Goal: Task Accomplishment & Management: Use online tool/utility

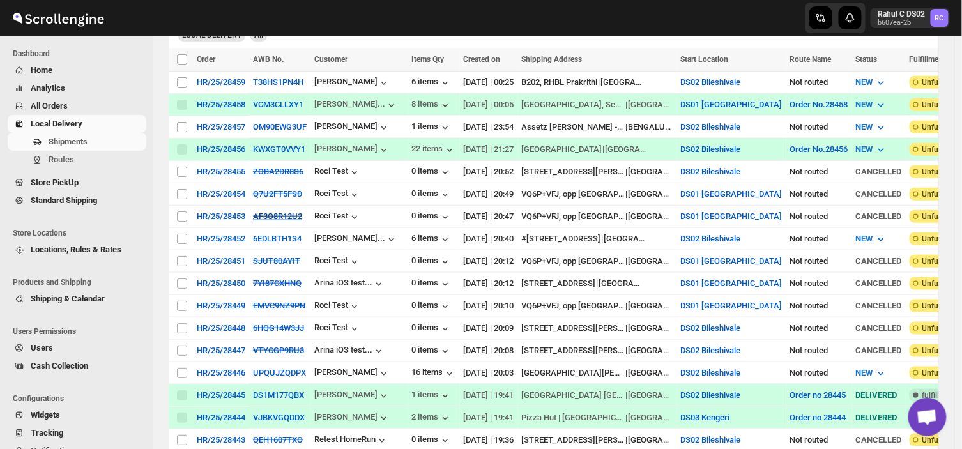
scroll to position [268, 0]
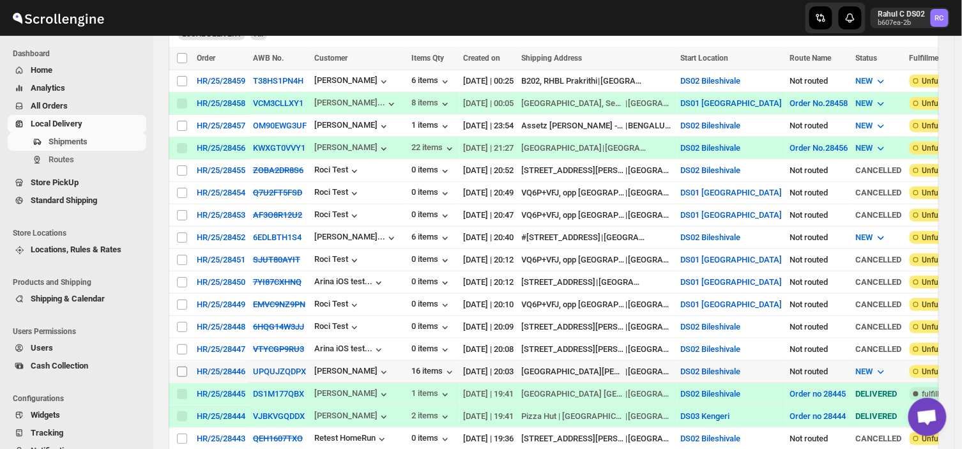
click at [181, 366] on input "Select shipment" at bounding box center [182, 371] width 10 height 10
checkbox input "true"
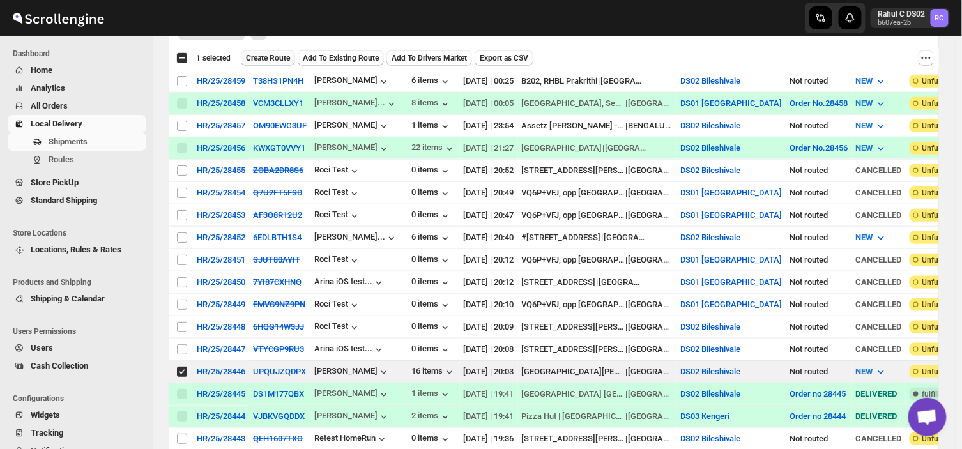
click at [269, 53] on span "Create Route" at bounding box center [268, 58] width 44 height 10
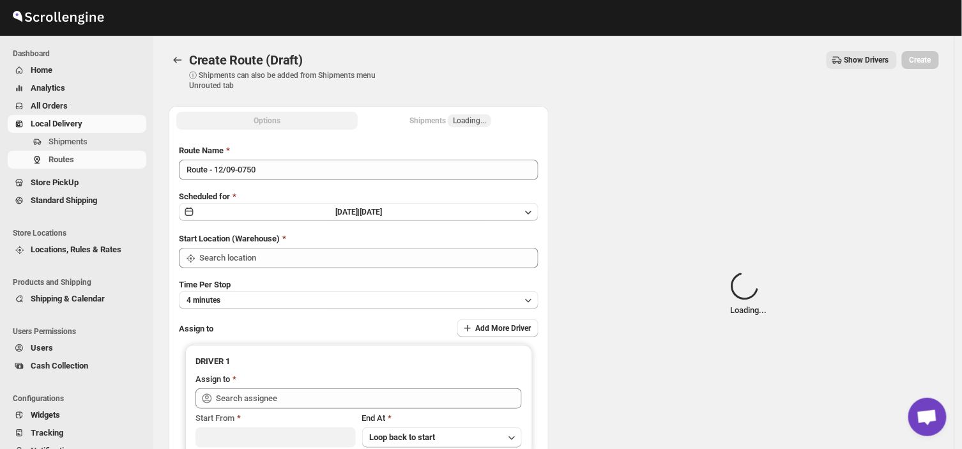
type input "DS02 Bileshivale"
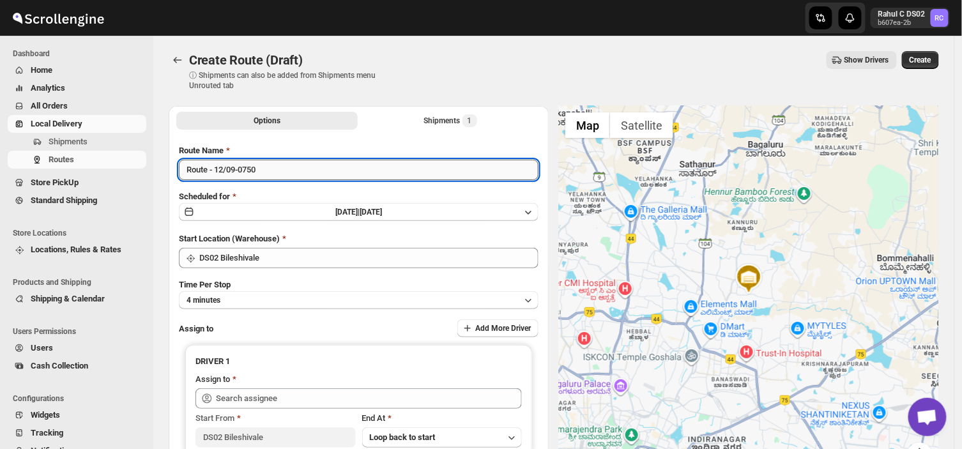
click at [266, 171] on input "Route - 12/09-0750" at bounding box center [358, 170] width 359 height 20
type input "R"
type input "Order no 28446"
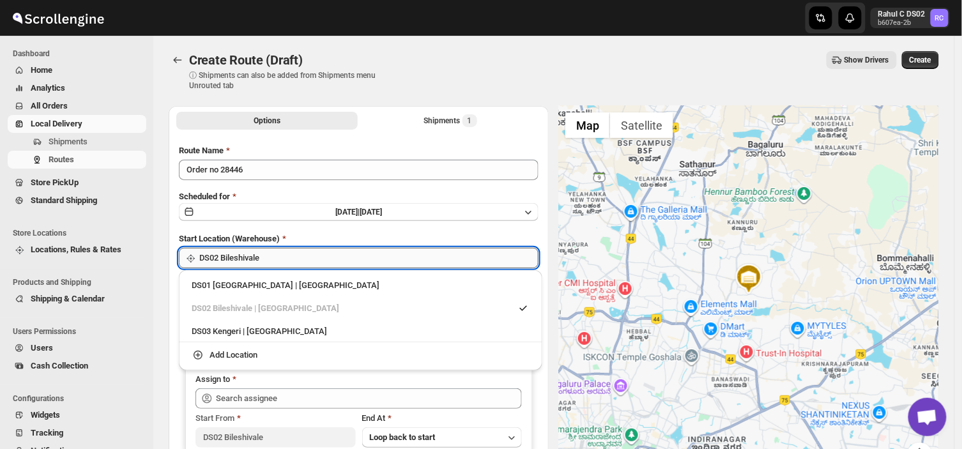
click at [297, 253] on input "DS02 Bileshivale" at bounding box center [368, 258] width 339 height 20
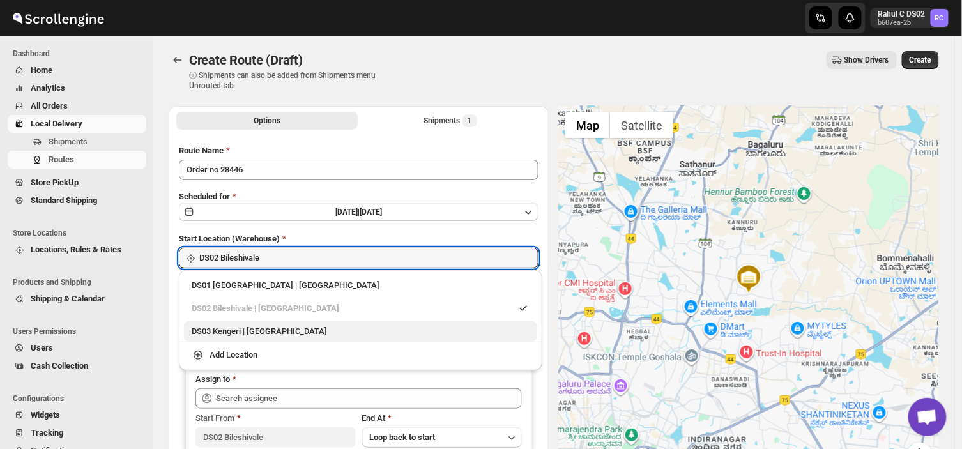
click at [234, 333] on div "DS03 Kengeri | [GEOGRAPHIC_DATA]" at bounding box center [361, 331] width 338 height 13
type input "DS03 Kengeri"
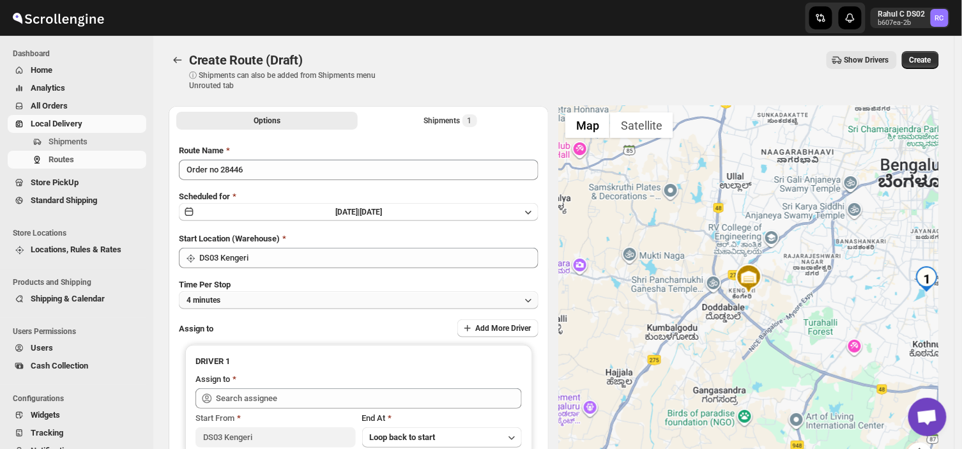
click at [277, 298] on button "4 minutes" at bounding box center [358, 300] width 359 height 18
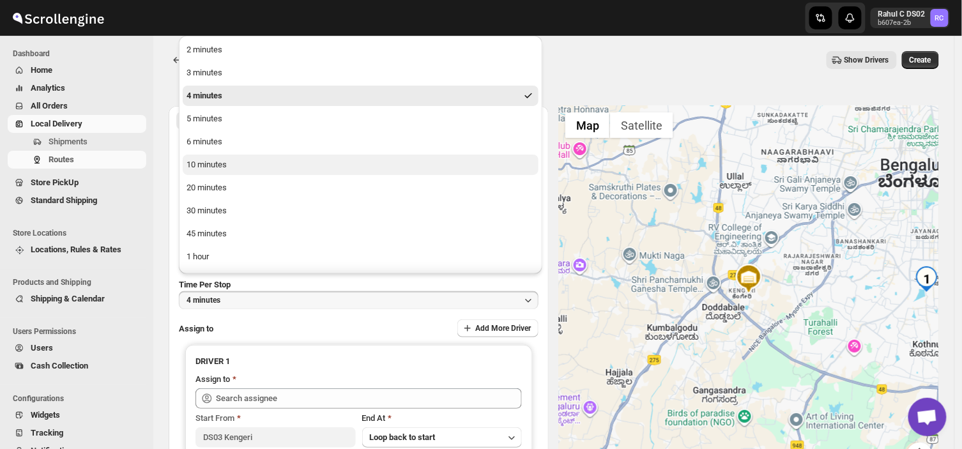
click at [228, 166] on button "10 minutes" at bounding box center [361, 165] width 356 height 20
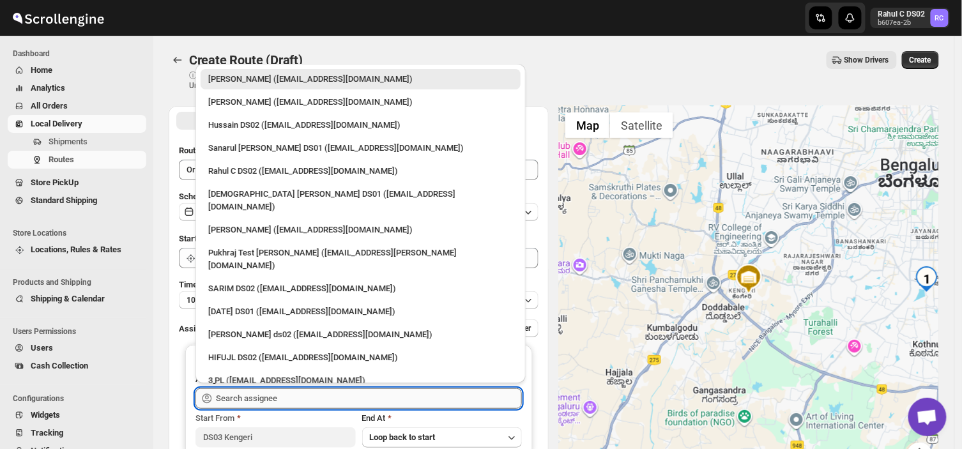
click at [287, 401] on input "text" at bounding box center [369, 398] width 306 height 20
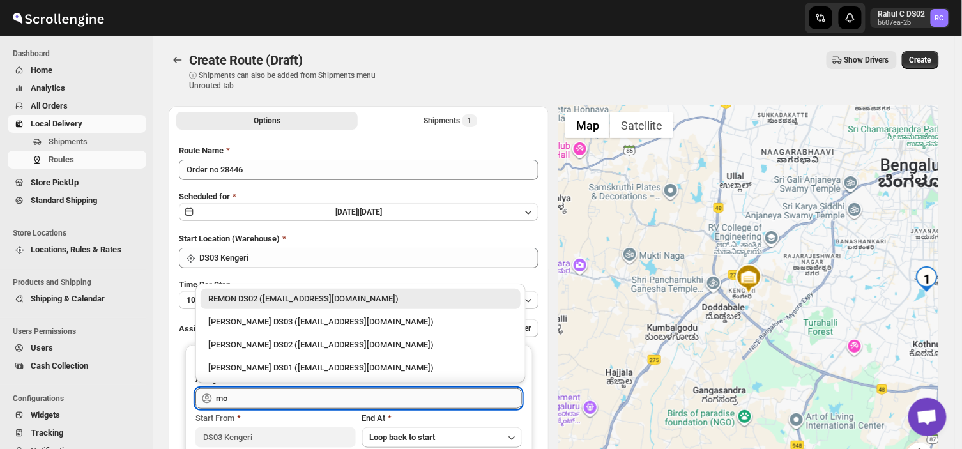
type input "m"
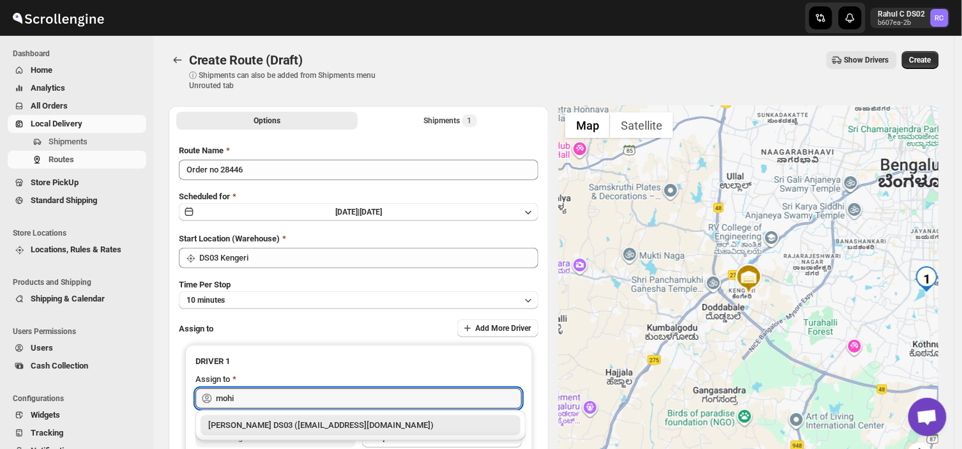
click at [276, 423] on div "[PERSON_NAME] DS03 ([EMAIL_ADDRESS][DOMAIN_NAME])" at bounding box center [360, 425] width 305 height 13
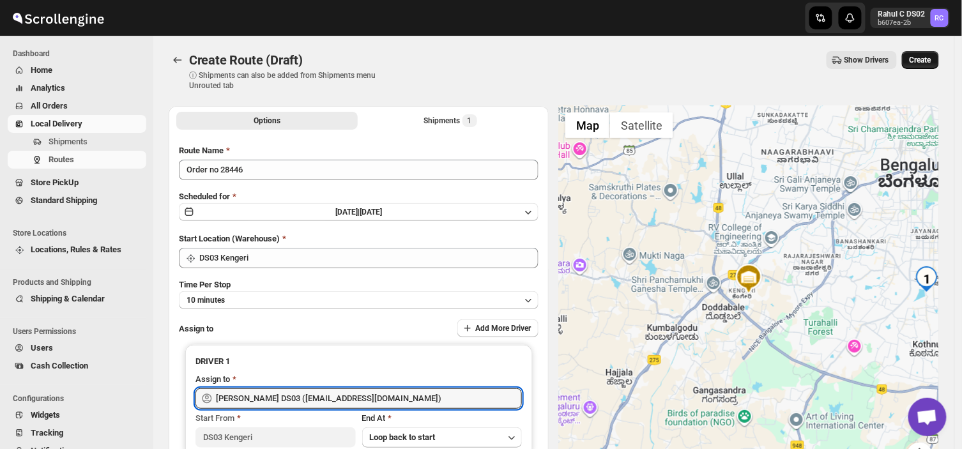
type input "[PERSON_NAME] DS03 ([EMAIL_ADDRESS][DOMAIN_NAME])"
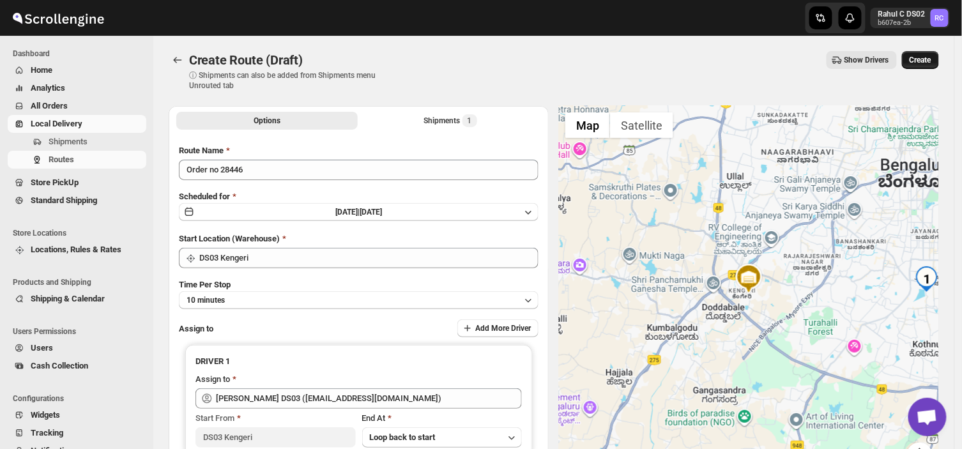
click at [922, 57] on span "Create" at bounding box center [920, 60] width 22 height 10
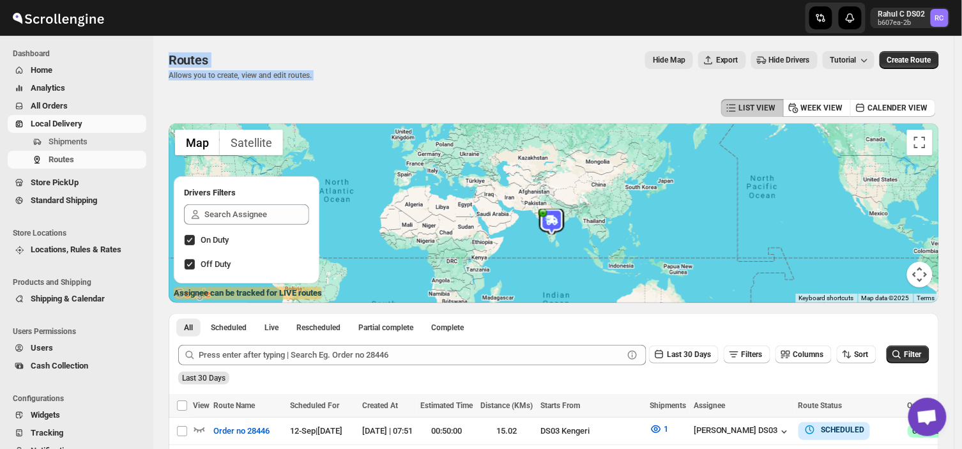
drag, startPoint x: 158, startPoint y: 105, endPoint x: 66, endPoint y: -58, distance: 187.5
click at [66, 0] on html "Skip to content Rahul C DS02 b607ea-2b RC Dashboard Home Analytics All Orders L…" at bounding box center [481, 224] width 962 height 449
